Goal: Task Accomplishment & Management: Use online tool/utility

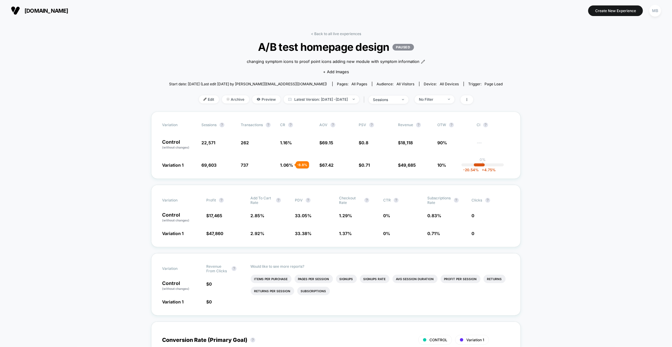
drag, startPoint x: 329, startPoint y: 33, endPoint x: 327, endPoint y: 36, distance: 3.8
click at [329, 33] on link "< Back to all live experiences" at bounding box center [336, 33] width 50 height 5
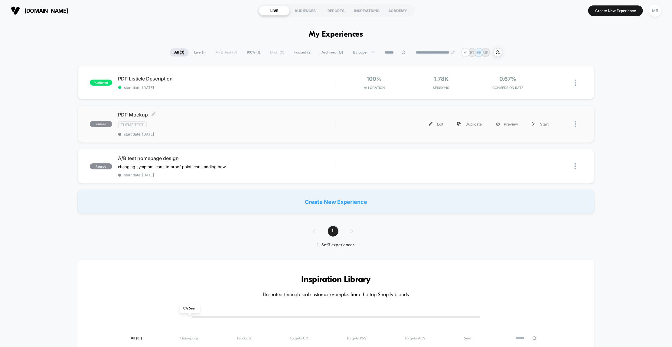
click at [213, 125] on div "Theme Test" at bounding box center [227, 124] width 218 height 7
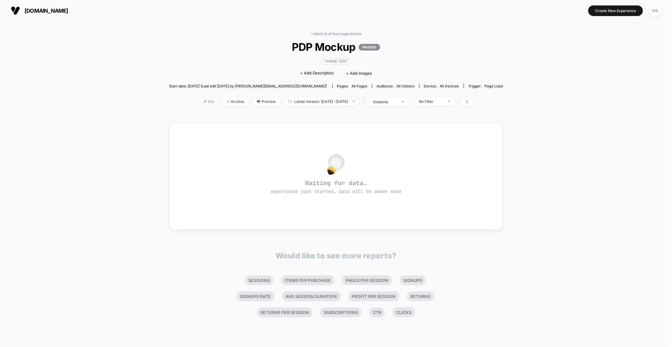
click at [203, 100] on img at bounding box center [204, 101] width 3 height 3
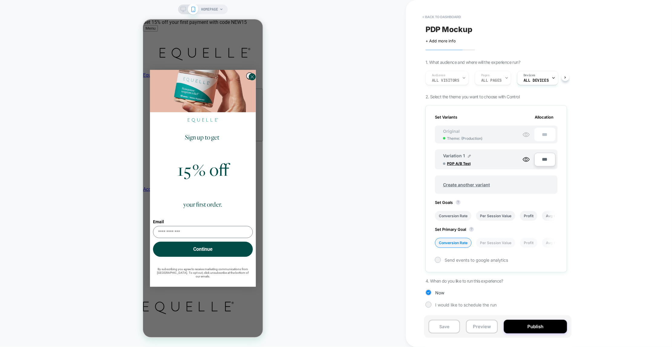
scroll to position [0, 1]
click at [250, 80] on circle "Close dialog" at bounding box center [252, 76] width 7 height 7
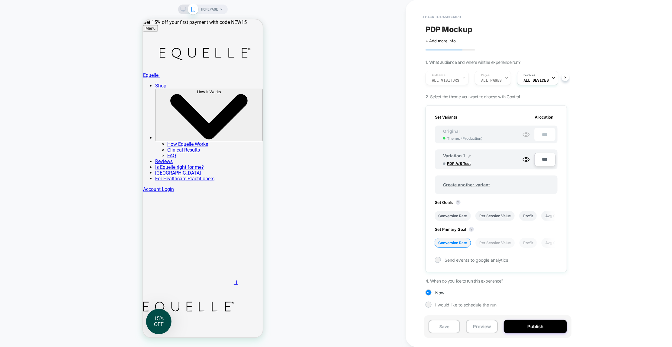
click at [470, 155] on img at bounding box center [469, 156] width 3 height 3
click at [379, 147] on div "HOMEPAGE" at bounding box center [203, 173] width 406 height 335
click at [493, 159] on img at bounding box center [492, 159] width 3 height 3
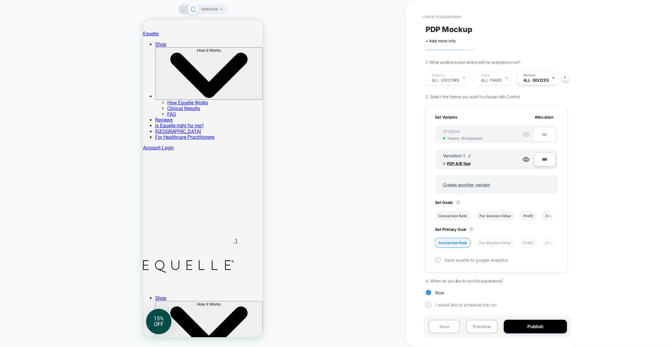
scroll to position [0, 0]
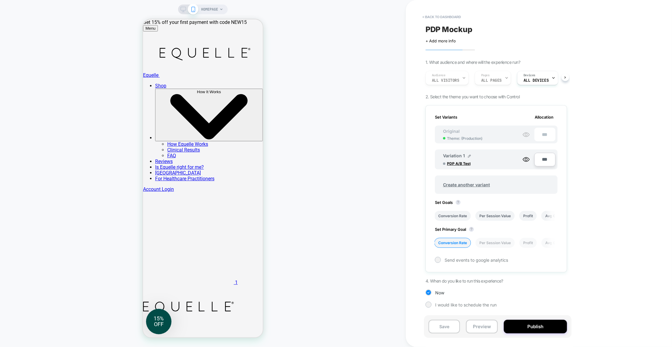
drag, startPoint x: 66, startPoint y: 0, endPoint x: 210, endPoint y: 12, distance: 144.4
click at [210, 12] on span "HOMEPAGE" at bounding box center [209, 10] width 17 height 10
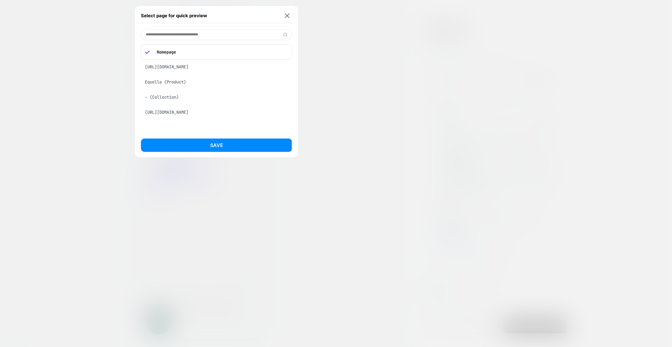
click at [182, 83] on div "Equelle (Product)" at bounding box center [216, 81] width 151 height 11
click at [200, 137] on div "Select page for quick preview [URL][DOMAIN_NAME] Equelle (Product) - (Collectio…" at bounding box center [216, 81] width 163 height 151
click at [205, 144] on button "Save" at bounding box center [216, 144] width 151 height 13
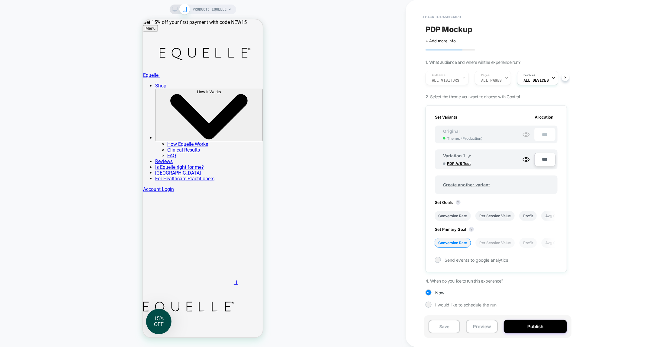
scroll to position [60, 0]
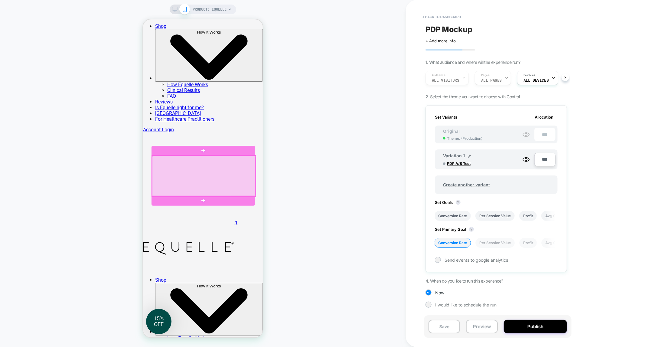
click at [190, 169] on div at bounding box center [203, 175] width 103 height 41
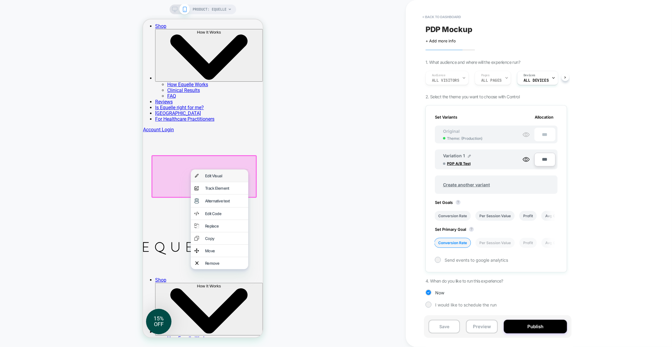
click at [230, 180] on div "Edit Visual" at bounding box center [218, 175] width 57 height 12
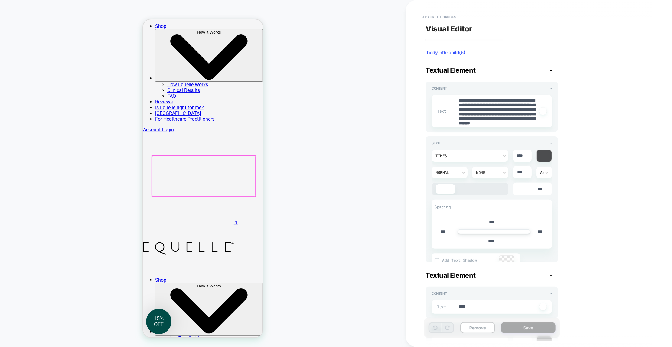
scroll to position [57, 0]
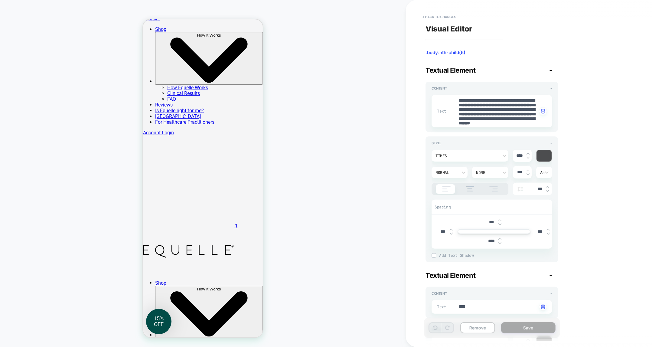
type textarea "*"
click at [443, 15] on button "< Back to changes" at bounding box center [439, 17] width 40 height 10
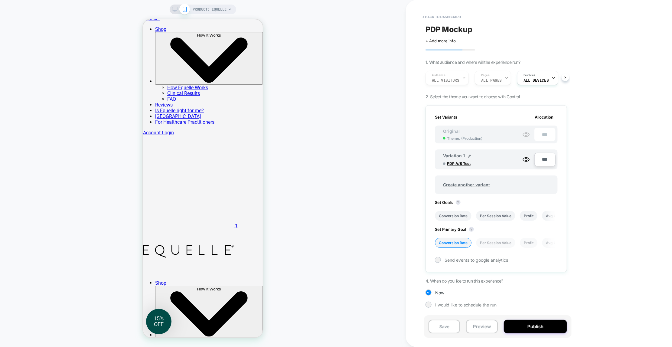
scroll to position [0, 1]
drag, startPoint x: 303, startPoint y: 171, endPoint x: 264, endPoint y: 174, distance: 39.4
click at [300, 172] on div "PRODUCT: Equelle" at bounding box center [203, 173] width 406 height 335
click at [177, 9] on div at bounding box center [179, 9] width 15 height 5
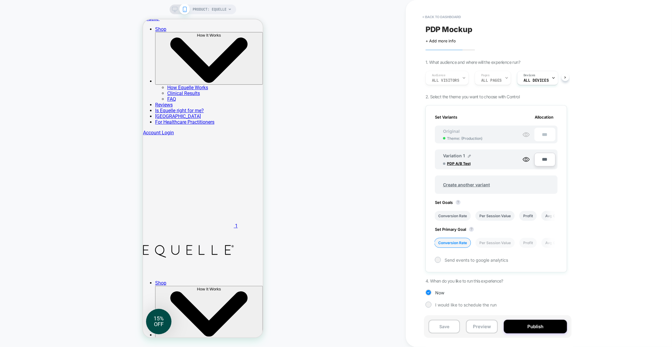
click at [170, 9] on div "PRODUCT: Equelle" at bounding box center [203, 10] width 67 height 10
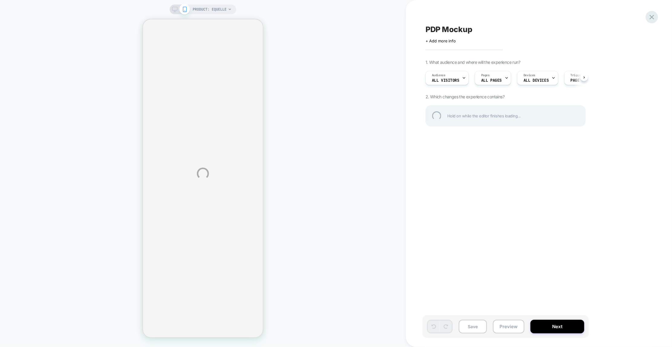
click at [655, 16] on div at bounding box center [652, 17] width 12 height 12
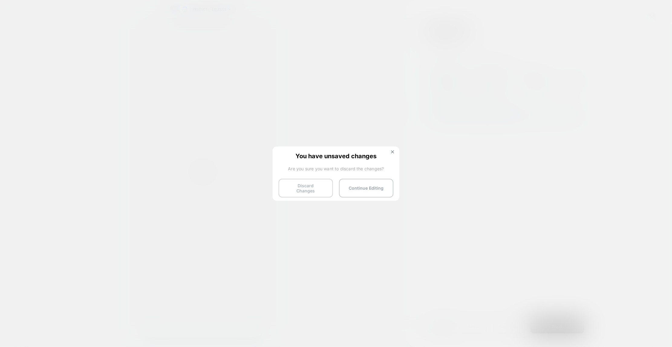
click at [306, 184] on button "Discard Changes" at bounding box center [305, 188] width 54 height 19
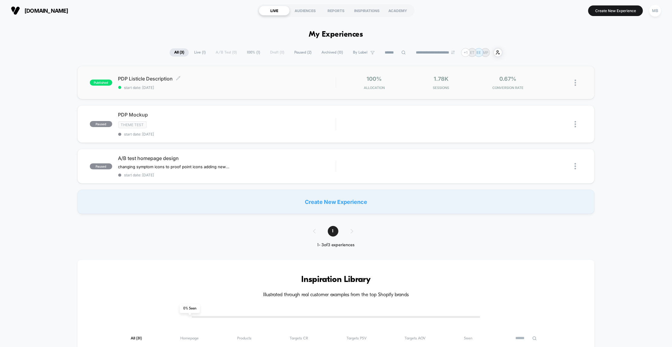
click at [232, 84] on div "PDP Listicle Description Click to edit experience details Click to edit experie…" at bounding box center [227, 83] width 218 height 14
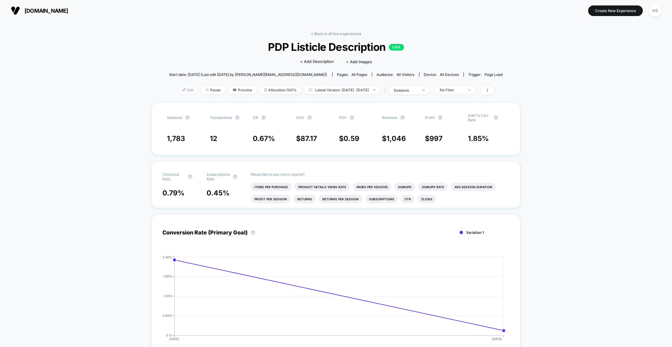
click at [178, 89] on span "Edit" at bounding box center [188, 90] width 20 height 8
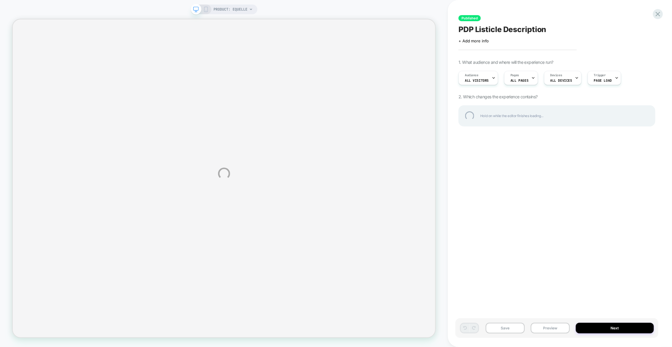
select select "**********"
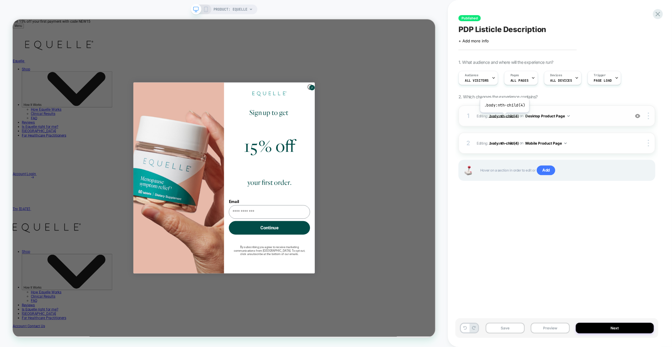
click at [504, 117] on span ".body:nth-child(4)" at bounding box center [504, 115] width 30 height 5
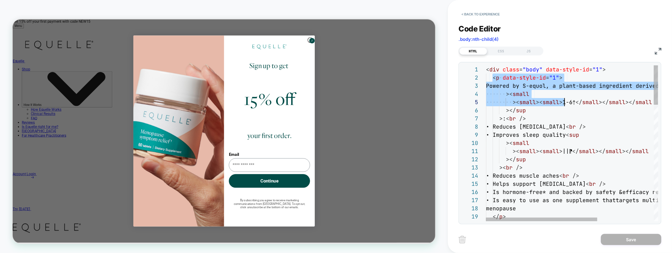
scroll to position [8, 78]
drag, startPoint x: 493, startPoint y: 77, endPoint x: 564, endPoint y: 98, distance: 74.6
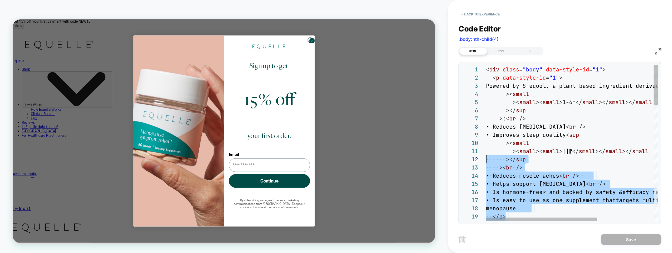
type textarea "**********"
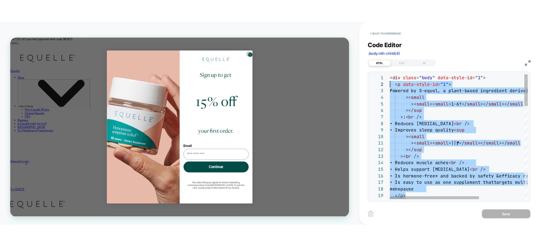
scroll to position [0, 0]
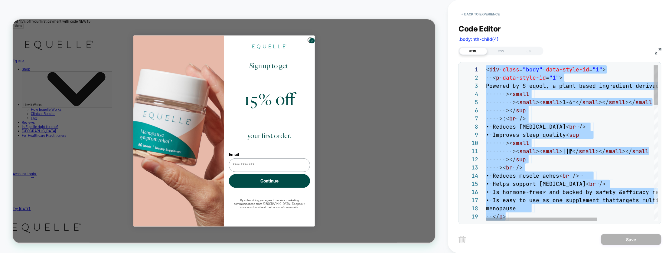
drag, startPoint x: 512, startPoint y: 187, endPoint x: 483, endPoint y: 69, distance: 121.7
click at [408, 51] on circle "Close dialog" at bounding box center [411, 47] width 7 height 7
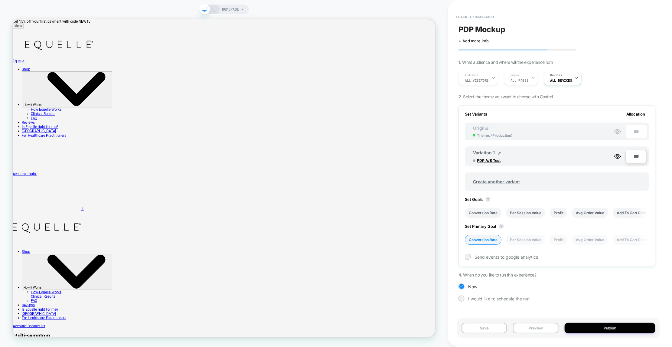
click at [233, 9] on span "HOMEPAGE" at bounding box center [230, 10] width 17 height 10
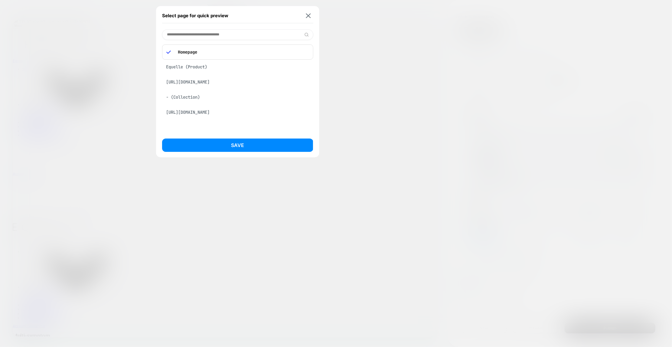
click at [212, 69] on div "Equelle (Product)" at bounding box center [237, 66] width 151 height 11
click at [235, 151] on button "Save" at bounding box center [237, 144] width 151 height 13
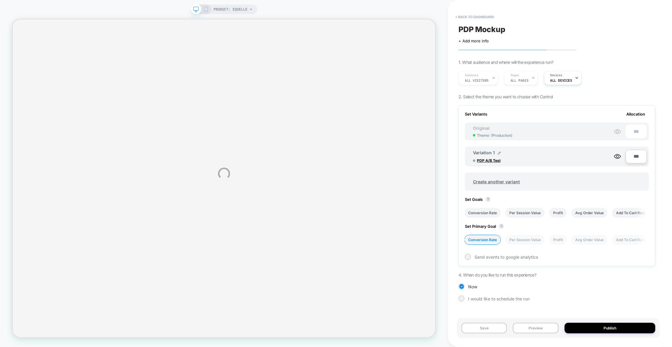
select select "**********"
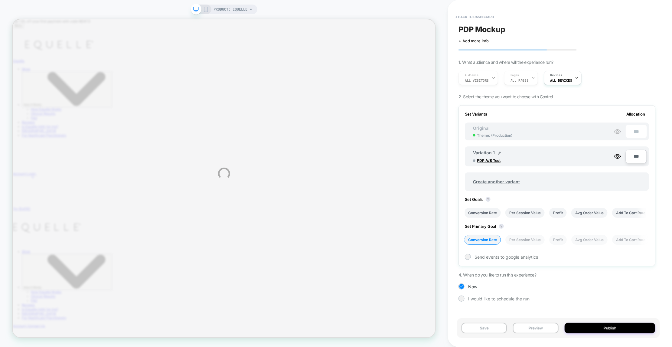
scroll to position [0, 0]
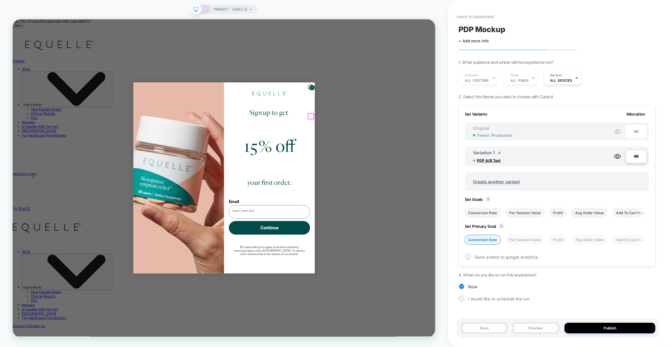
click at [409, 113] on circle "Close dialog" at bounding box center [411, 109] width 7 height 7
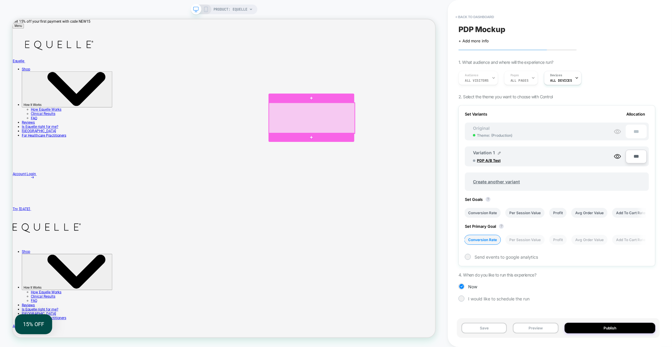
click at [410, 145] on div at bounding box center [411, 150] width 114 height 41
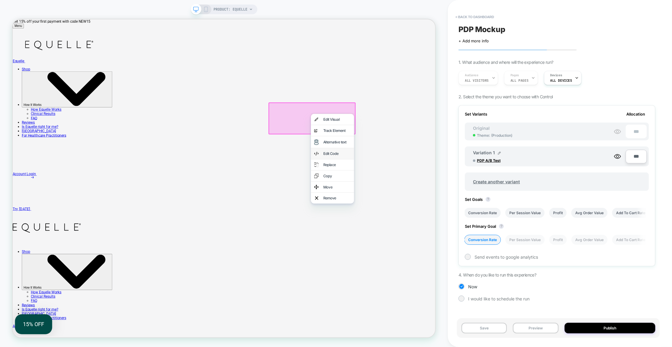
click at [453, 200] on div "Edit Code" at bounding box center [444, 198] width 37 height 6
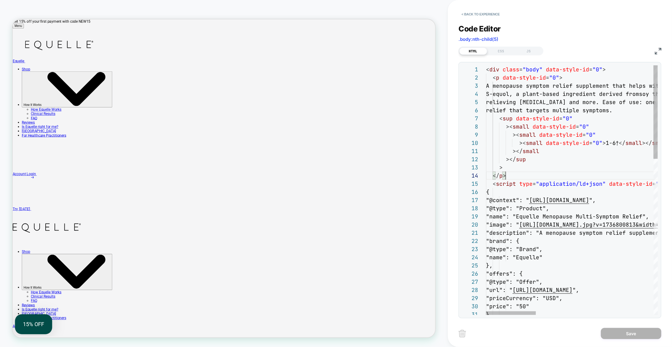
scroll to position [41, 0]
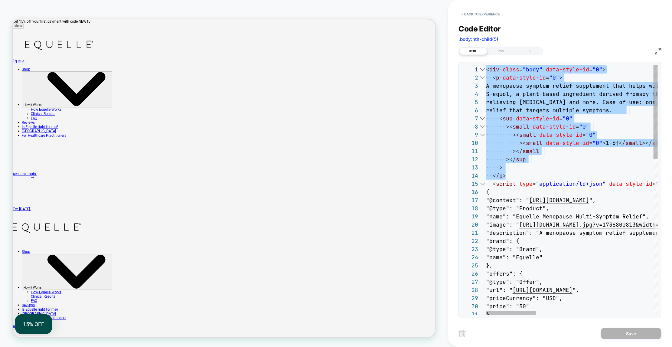
drag, startPoint x: 514, startPoint y: 177, endPoint x: 479, endPoint y: 69, distance: 113.6
click at [476, 63] on div "11 12 13 14 15 16 17 18 19 20 21 22 23 24 25 26 27 28 29 30 31 10 9 8 7 6 5 3 4…" at bounding box center [559, 190] width 203 height 256
type textarea "**********"
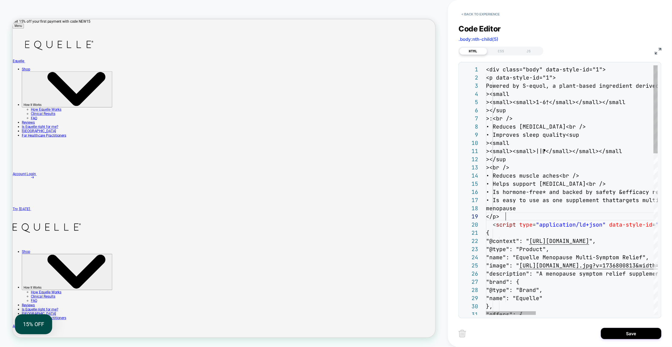
scroll to position [65, 20]
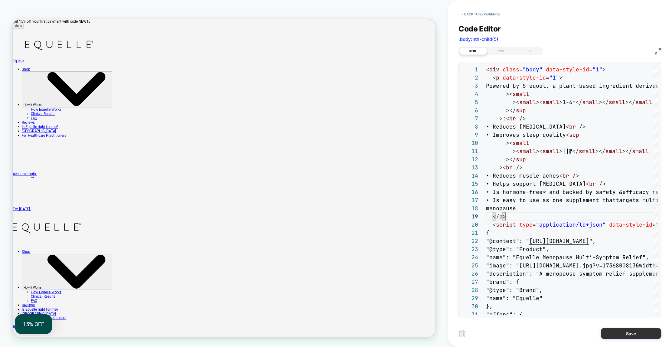
click at [620, 332] on button "Save" at bounding box center [631, 333] width 60 height 11
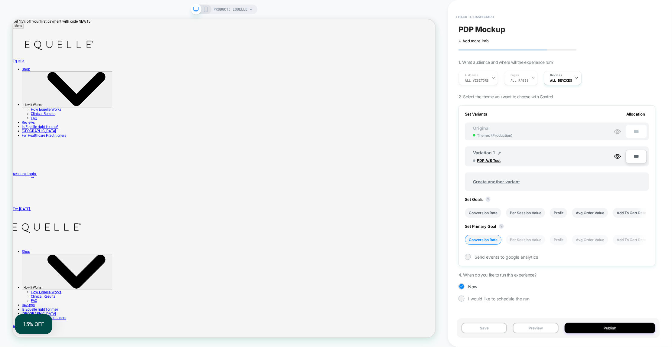
scroll to position [0, 1]
drag, startPoint x: 205, startPoint y: 8, endPoint x: 209, endPoint y: 12, distance: 5.3
click at [205, 8] on icon at bounding box center [205, 9] width 5 height 5
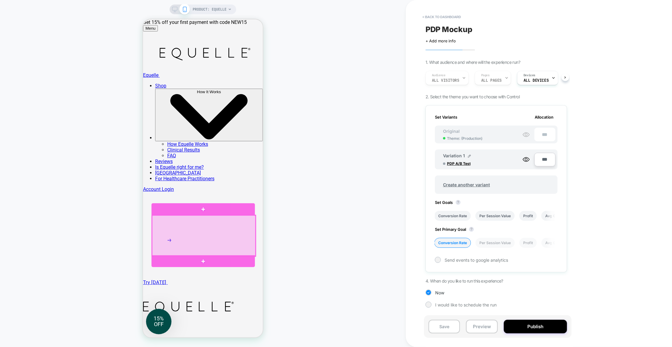
click at [195, 239] on div at bounding box center [203, 235] width 103 height 41
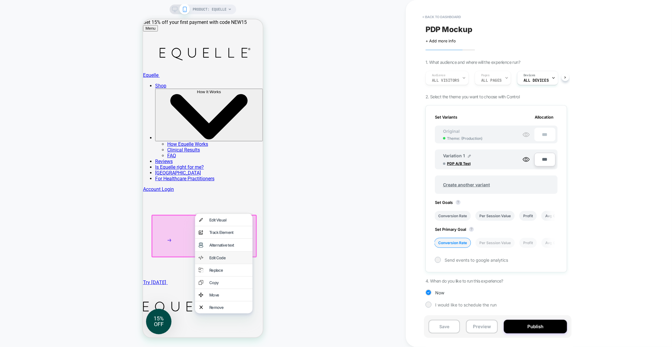
click at [226, 260] on div "Edit Code" at bounding box center [229, 257] width 40 height 5
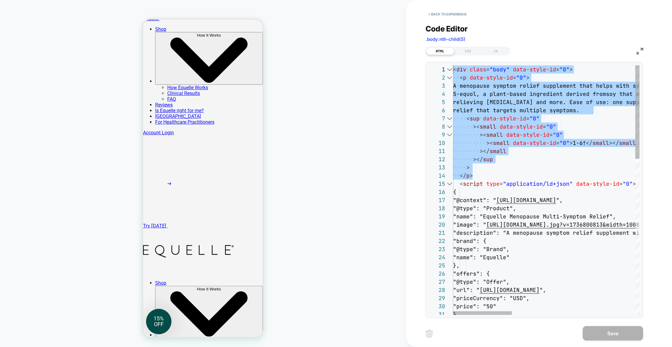
drag, startPoint x: 481, startPoint y: 177, endPoint x: 449, endPoint y: 73, distance: 108.8
click at [448, 64] on div "1 2 3 4 5 6 7 8 9 10 11 12 13 14 15 16 17 18 19 20 21 22 23 24 25 26 27 28 29 3…" at bounding box center [534, 190] width 218 height 256
type textarea "**********"
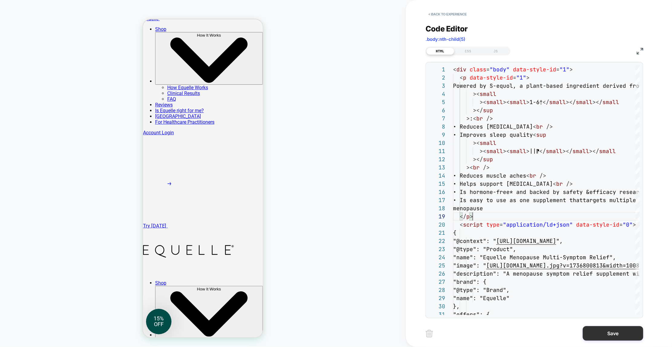
click at [601, 333] on button "Save" at bounding box center [613, 333] width 60 height 15
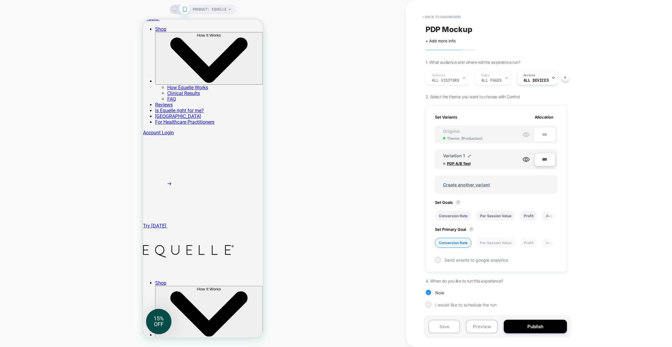
scroll to position [0, 1]
click at [445, 328] on button "Save" at bounding box center [443, 327] width 31 height 14
click at [484, 329] on button "Preview" at bounding box center [481, 327] width 31 height 14
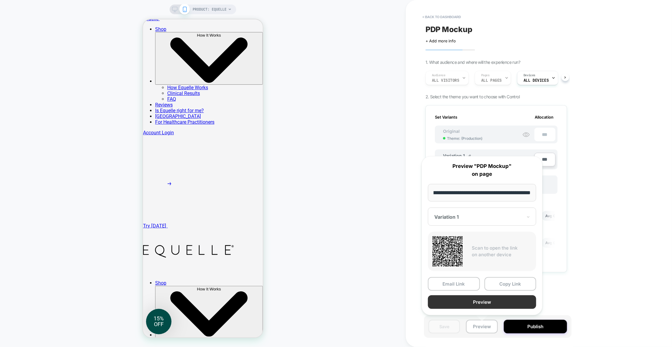
scroll to position [0, 0]
click at [473, 301] on button "Preview" at bounding box center [482, 302] width 108 height 14
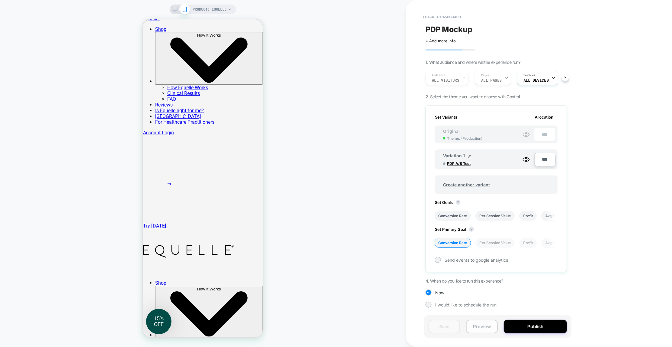
click at [477, 327] on button "Preview" at bounding box center [481, 327] width 31 height 14
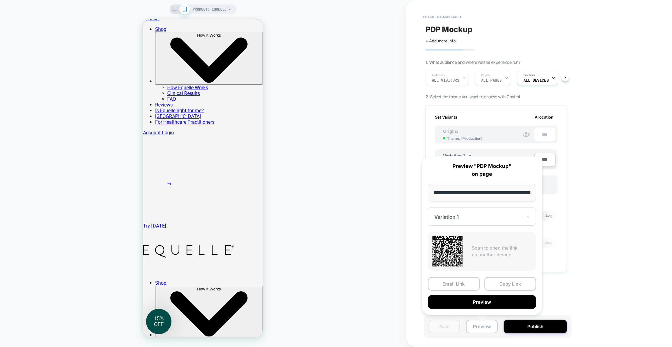
click at [444, 241] on icon at bounding box center [447, 251] width 30 height 30
click at [514, 286] on button "Copy Link" at bounding box center [510, 284] width 52 height 14
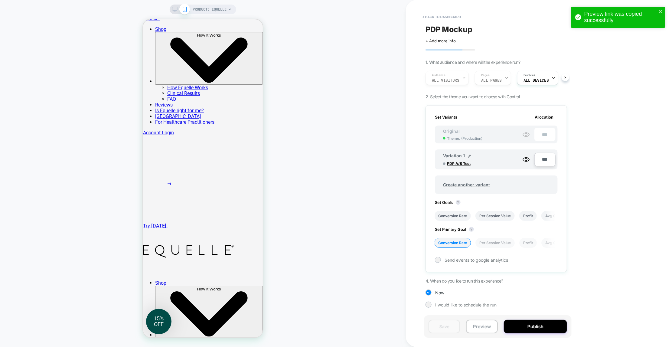
drag, startPoint x: 372, startPoint y: 37, endPoint x: 231, endPoint y: 4, distance: 144.1
click at [366, 37] on div "PRODUCT: Equelle" at bounding box center [203, 173] width 406 height 335
click at [445, 15] on button "< back to dashboard" at bounding box center [441, 17] width 44 height 10
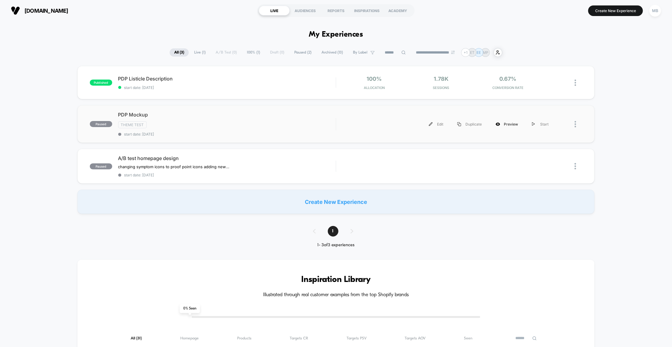
click at [507, 122] on div "Preview" at bounding box center [507, 124] width 36 height 14
